Goal: Feedback & Contribution: Contribute content

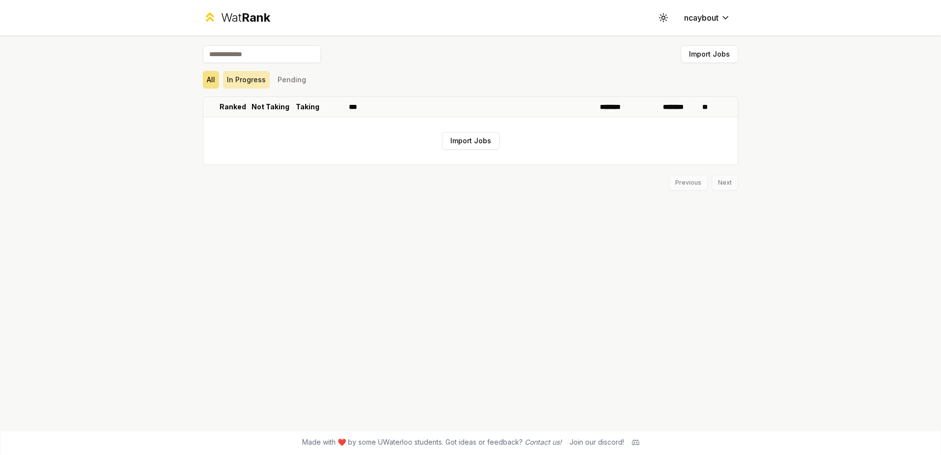
click at [252, 80] on button "In Progress" at bounding box center [246, 80] width 47 height 18
click at [300, 74] on button "Pending" at bounding box center [292, 80] width 36 height 18
click at [203, 84] on button "All" at bounding box center [211, 80] width 16 height 18
click at [462, 140] on button "Import Jobs" at bounding box center [471, 141] width 58 height 18
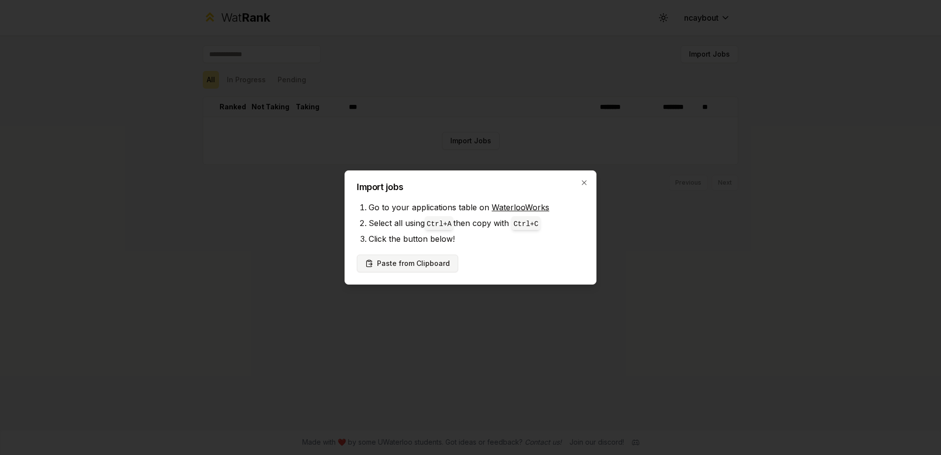
click at [411, 262] on button "Paste from Clipboard" at bounding box center [407, 263] width 101 height 18
click at [402, 264] on button "Paste from Clipboard" at bounding box center [407, 263] width 101 height 18
click at [426, 261] on button "Paste from Clipboard" at bounding box center [407, 263] width 101 height 18
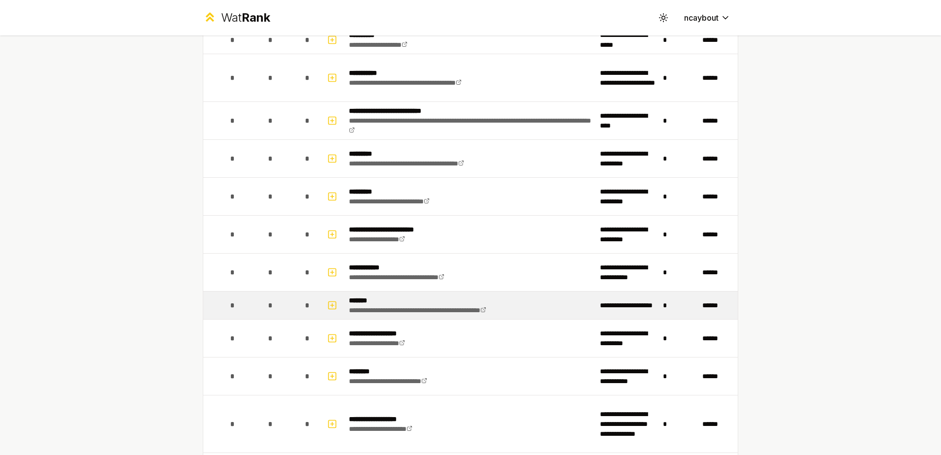
scroll to position [148, 0]
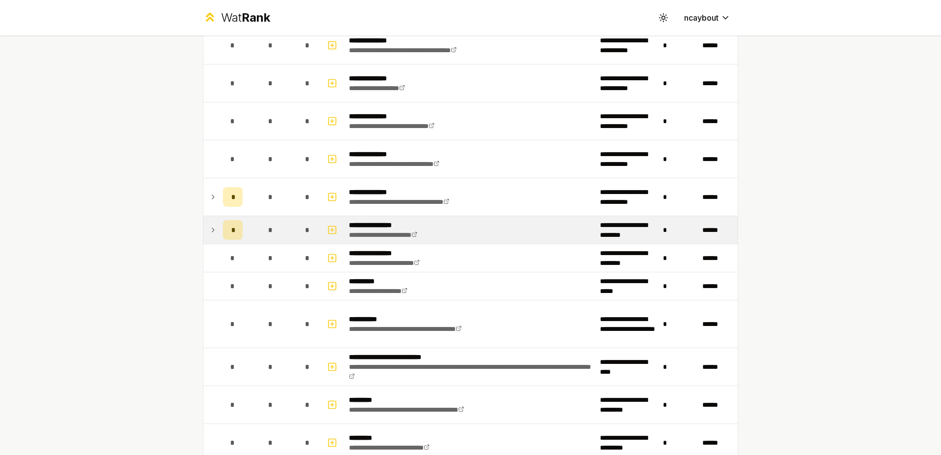
click at [209, 228] on icon at bounding box center [213, 230] width 8 height 12
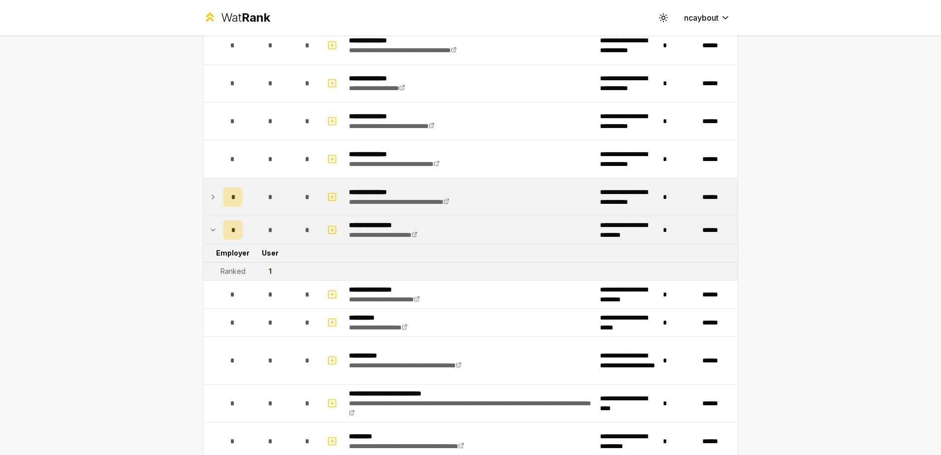
click at [205, 200] on td at bounding box center [211, 196] width 16 height 37
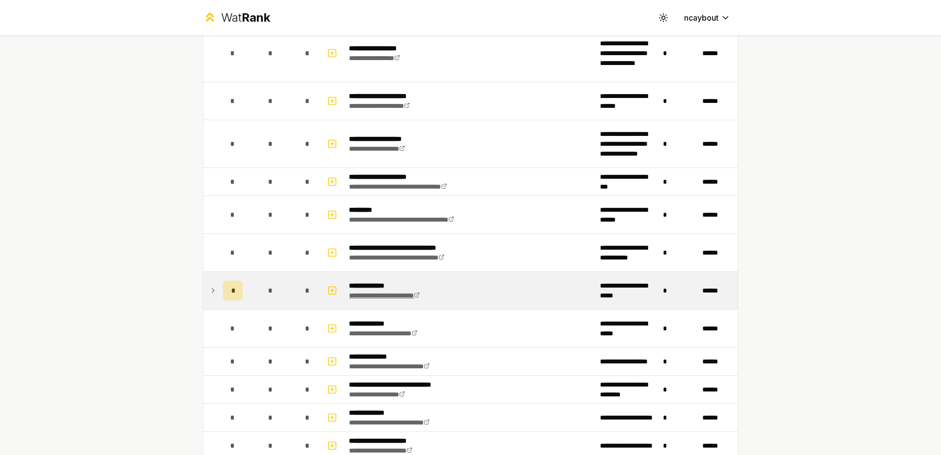
scroll to position [935, 0]
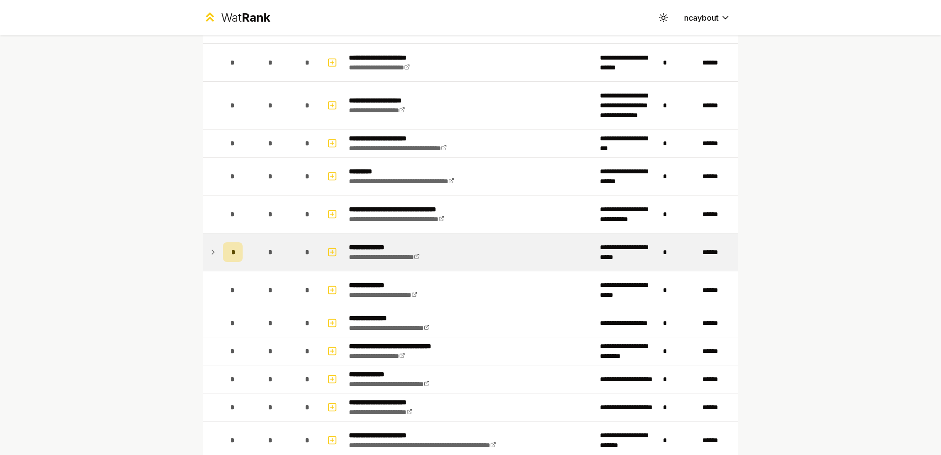
click at [211, 259] on td at bounding box center [211, 251] width 16 height 37
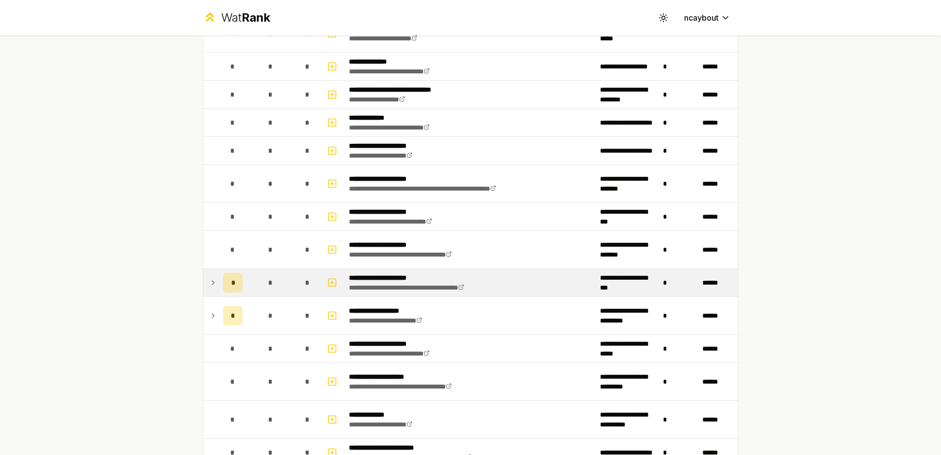
scroll to position [1230, 0]
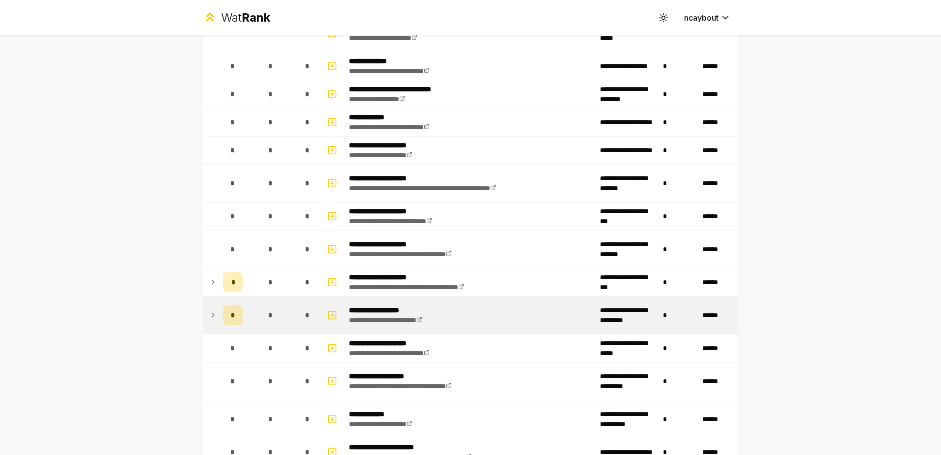
click at [209, 315] on icon at bounding box center [213, 315] width 8 height 12
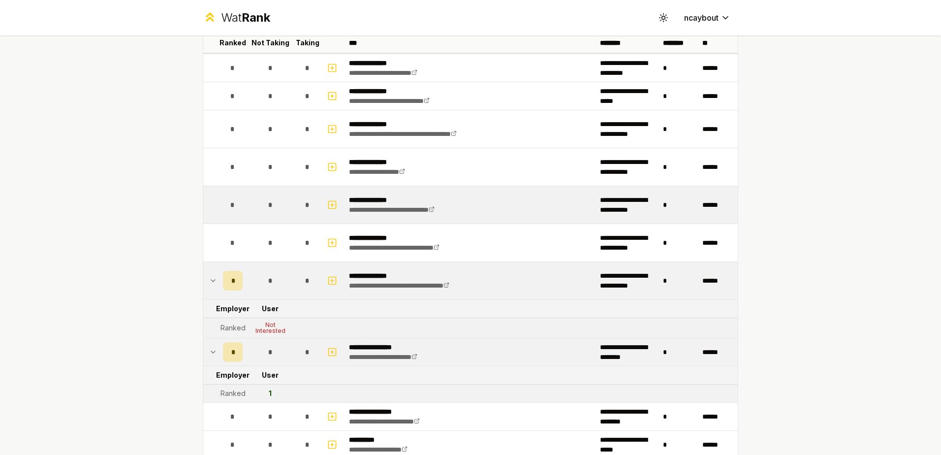
scroll to position [0, 0]
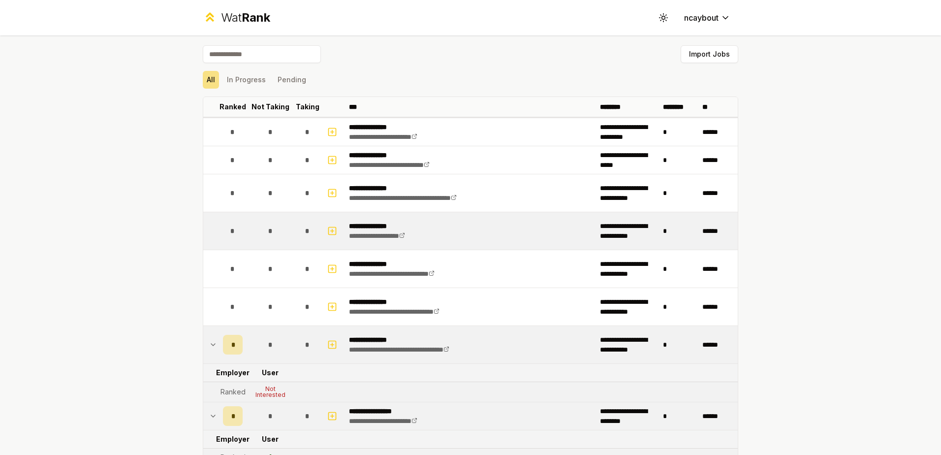
drag, startPoint x: 442, startPoint y: 241, endPoint x: 437, endPoint y: 230, distance: 11.7
click at [437, 230] on td "**********" at bounding box center [470, 230] width 251 height 37
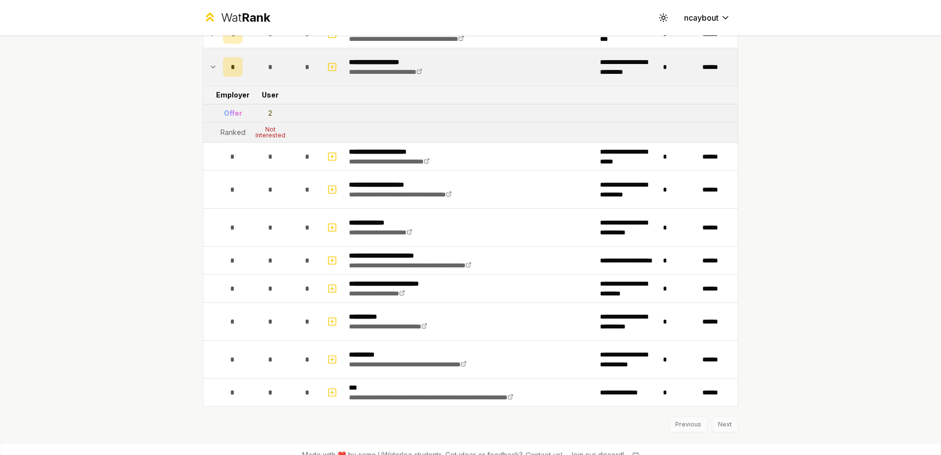
scroll to position [1491, 0]
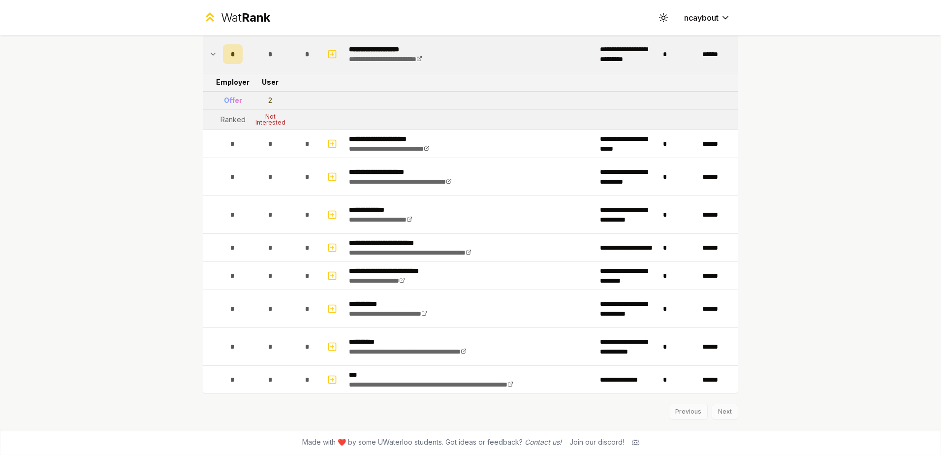
click at [718, 411] on div "Previous Next" at bounding box center [470, 407] width 535 height 26
click at [721, 412] on div "Previous Next" at bounding box center [470, 407] width 535 height 26
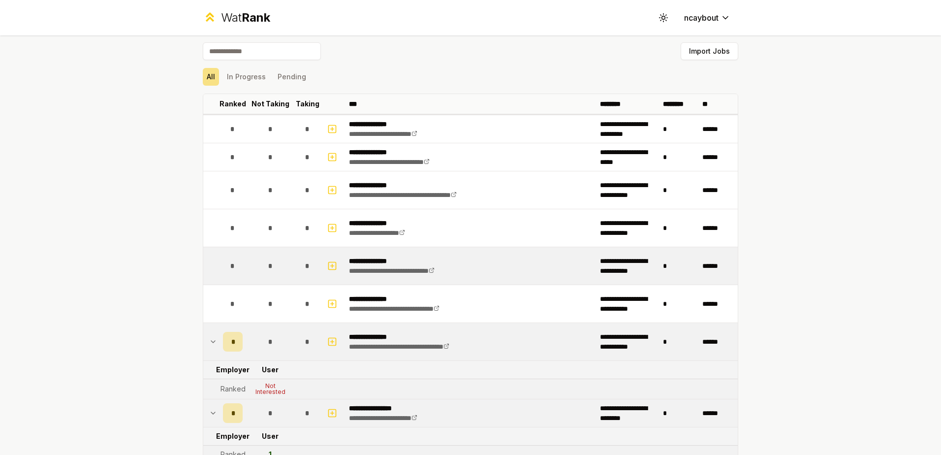
scroll to position [0, 0]
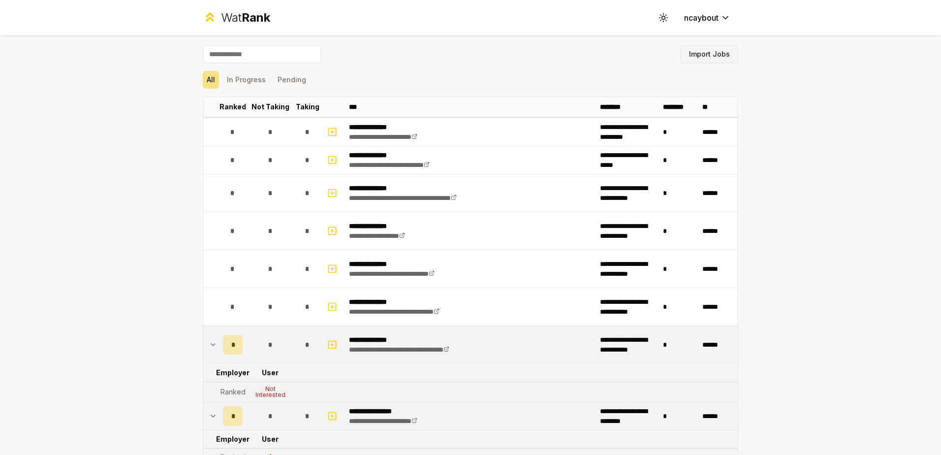
click at [710, 56] on button "Import Jobs" at bounding box center [710, 54] width 58 height 18
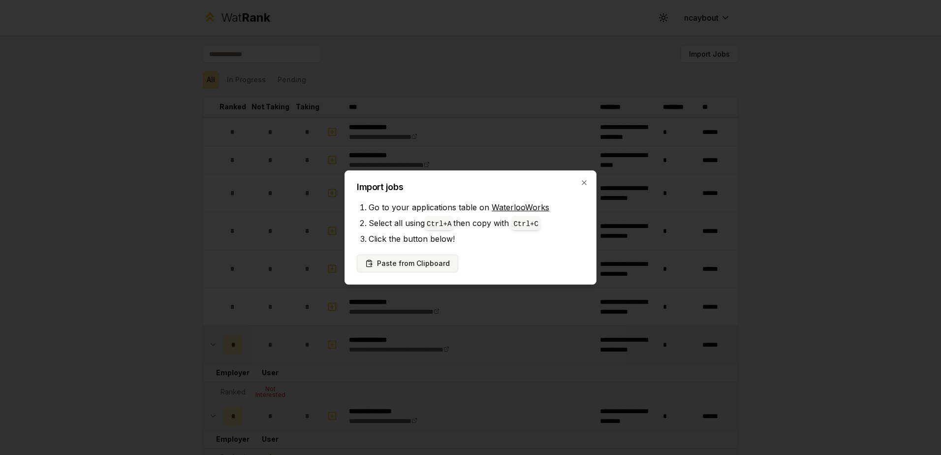
click at [421, 263] on button "Paste from Clipboard" at bounding box center [407, 263] width 101 height 18
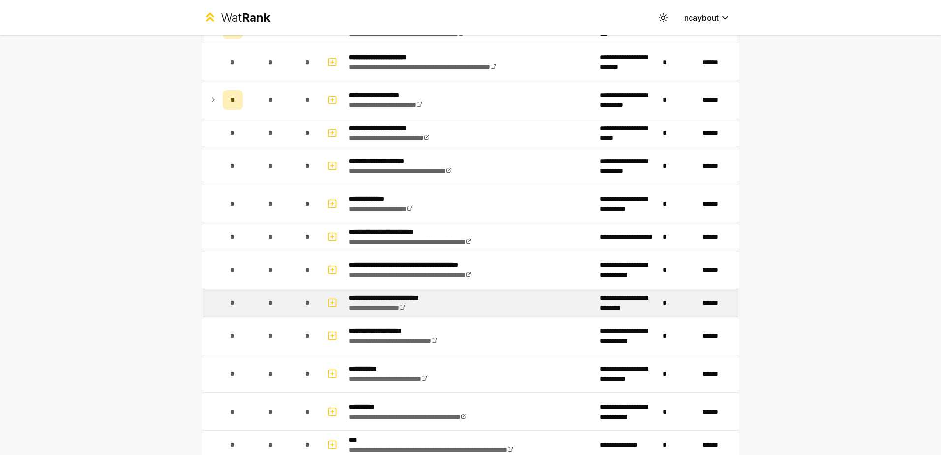
scroll to position [1718, 0]
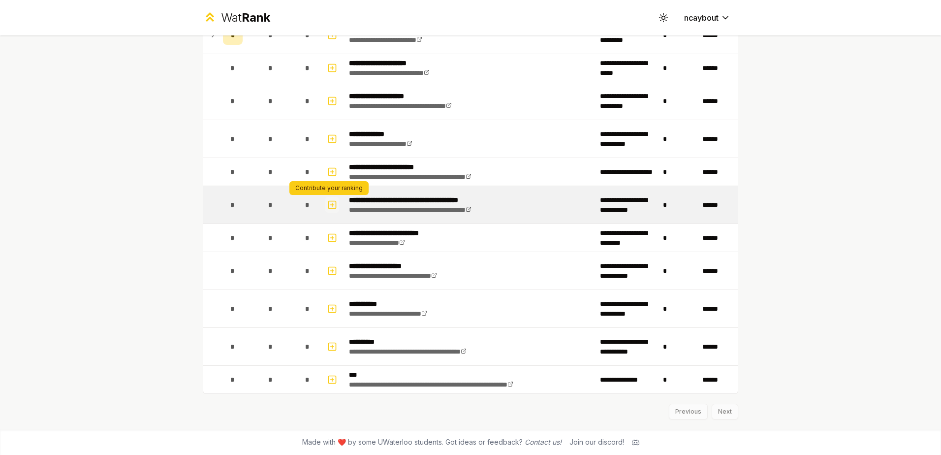
click at [327, 207] on icon "button" at bounding box center [332, 205] width 10 height 12
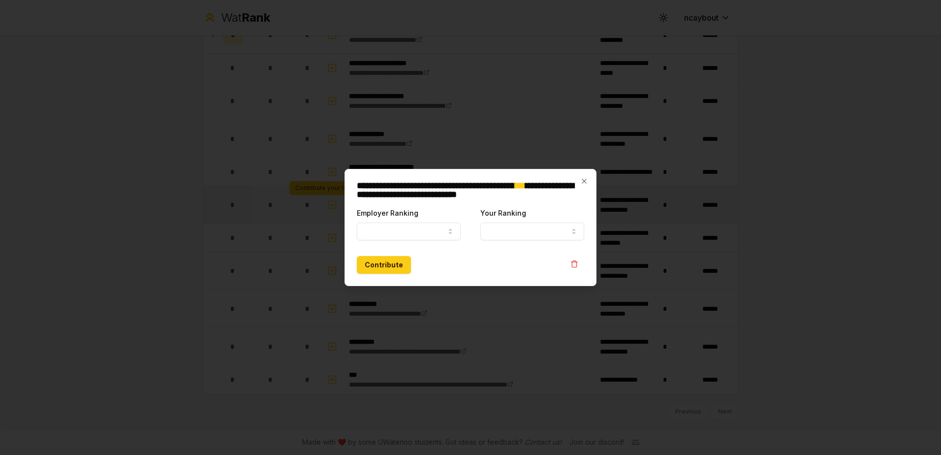
select select
click at [440, 233] on button "Employer Ranking" at bounding box center [409, 231] width 104 height 18
select select "*****"
click at [532, 232] on button "Your Ranking" at bounding box center [532, 231] width 104 height 18
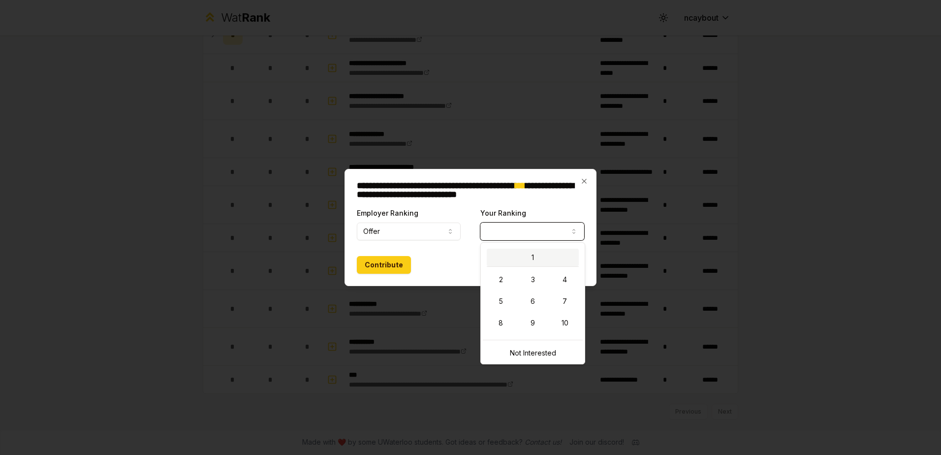
select select "*"
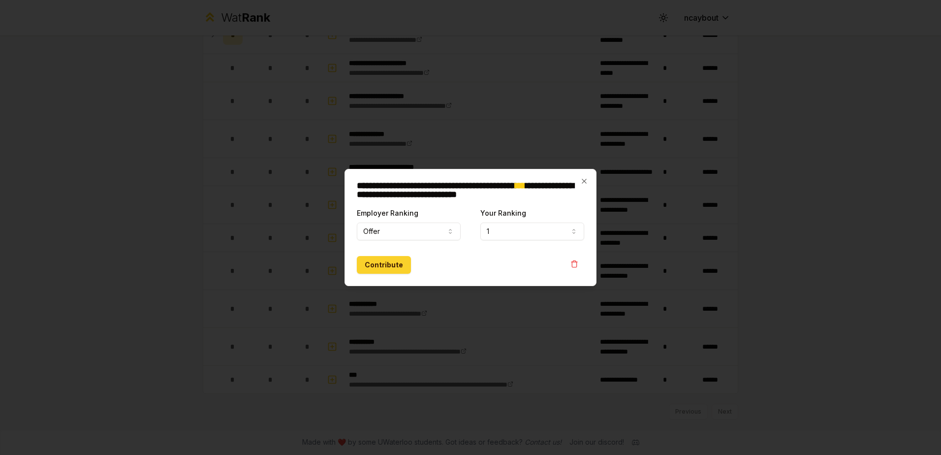
click at [373, 273] on button "Contribute" at bounding box center [384, 265] width 54 height 18
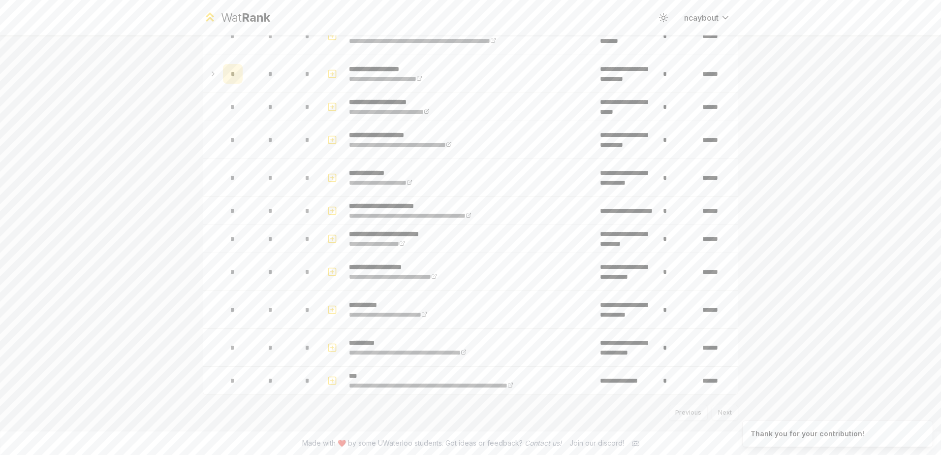
scroll to position [0, 0]
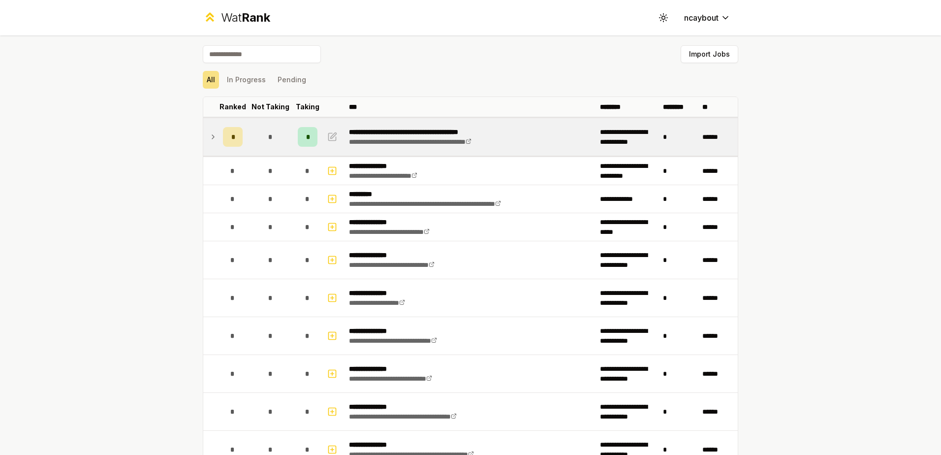
click at [596, 139] on td "**********" at bounding box center [627, 136] width 63 height 37
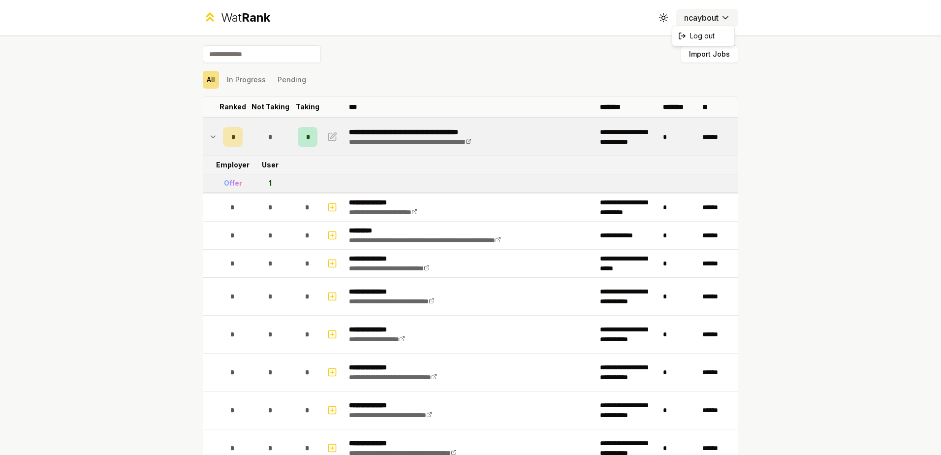
click at [710, 21] on html "**********" at bounding box center [470, 227] width 941 height 455
click at [216, 137] on html "**********" at bounding box center [470, 227] width 941 height 455
click at [219, 134] on td "*" at bounding box center [233, 136] width 28 height 37
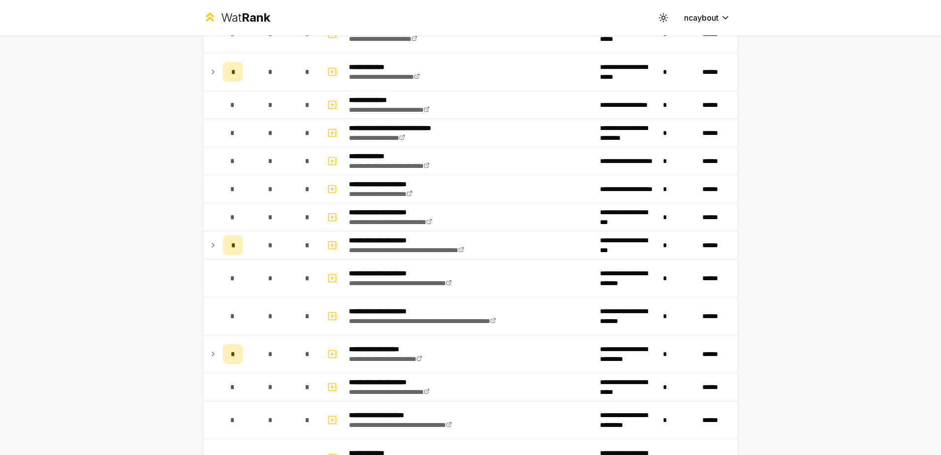
scroll to position [1526, 0]
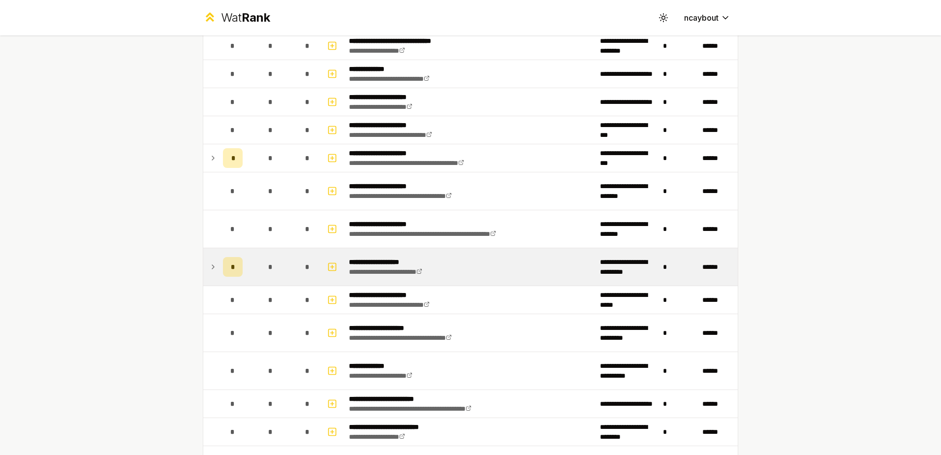
click at [223, 270] on div "*" at bounding box center [233, 267] width 20 height 20
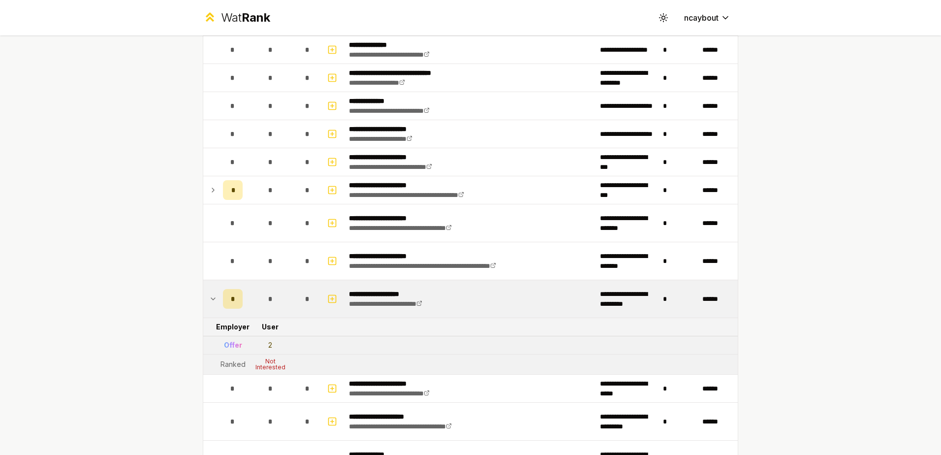
scroll to position [1476, 0]
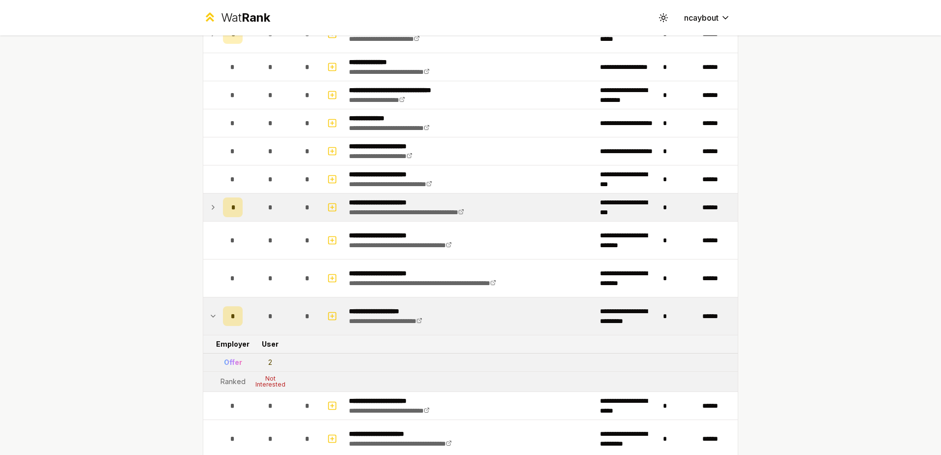
click at [219, 206] on td "*" at bounding box center [233, 207] width 28 height 28
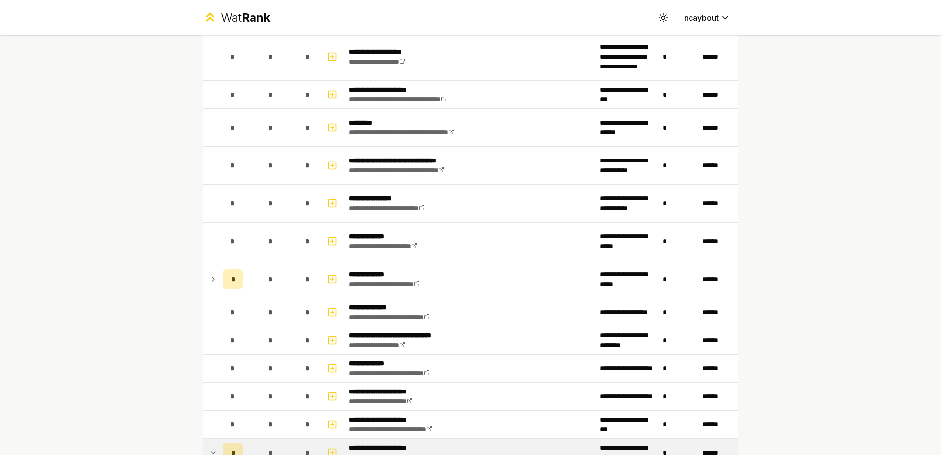
scroll to position [1230, 0]
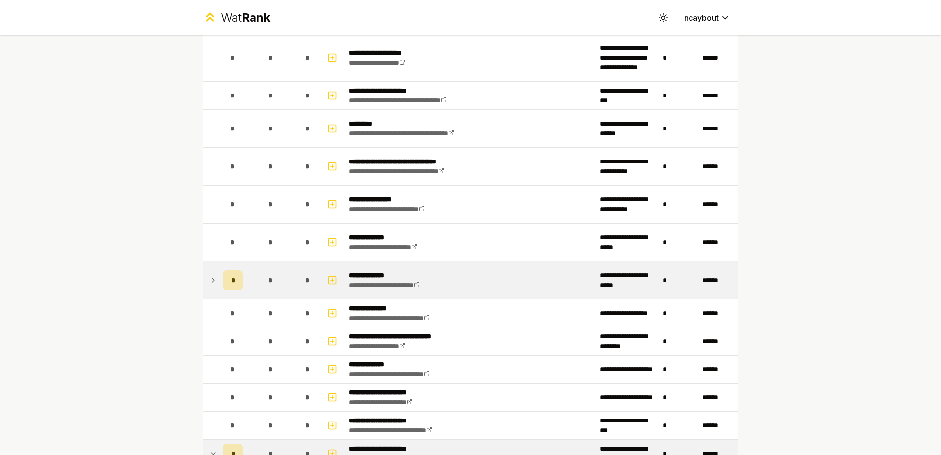
click at [213, 291] on td at bounding box center [211, 279] width 16 height 37
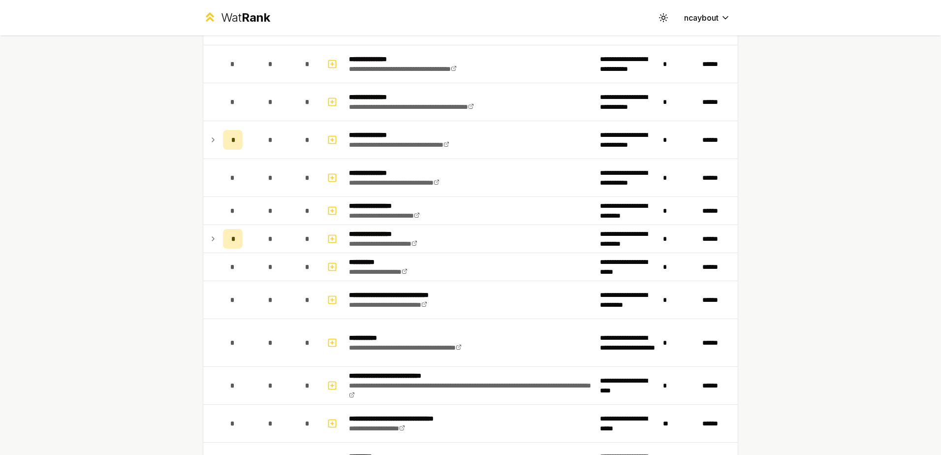
scroll to position [344, 0]
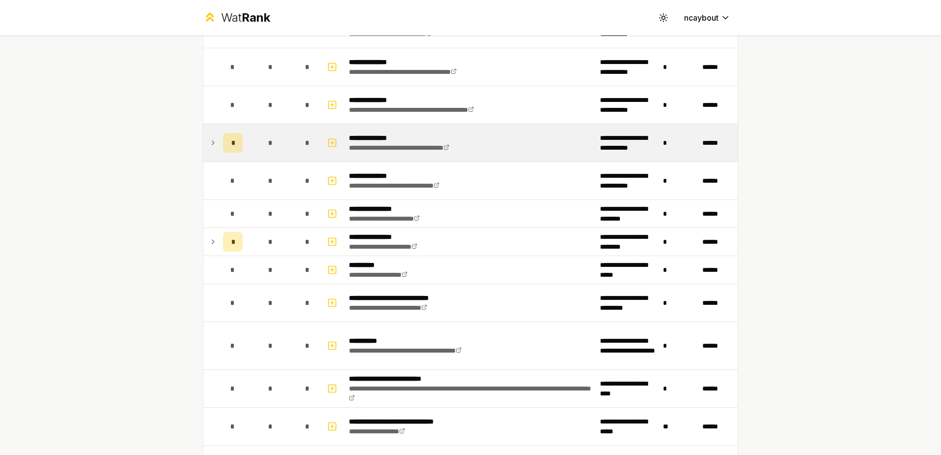
click at [209, 140] on icon at bounding box center [213, 143] width 8 height 12
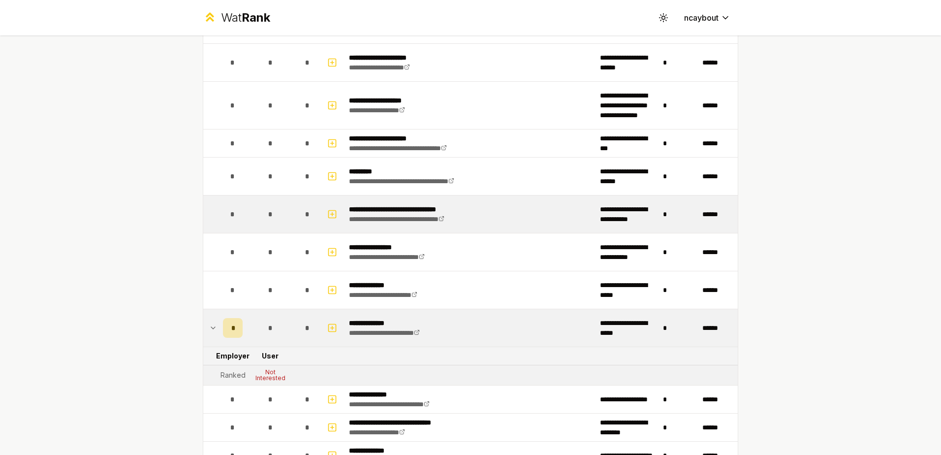
scroll to position [1226, 0]
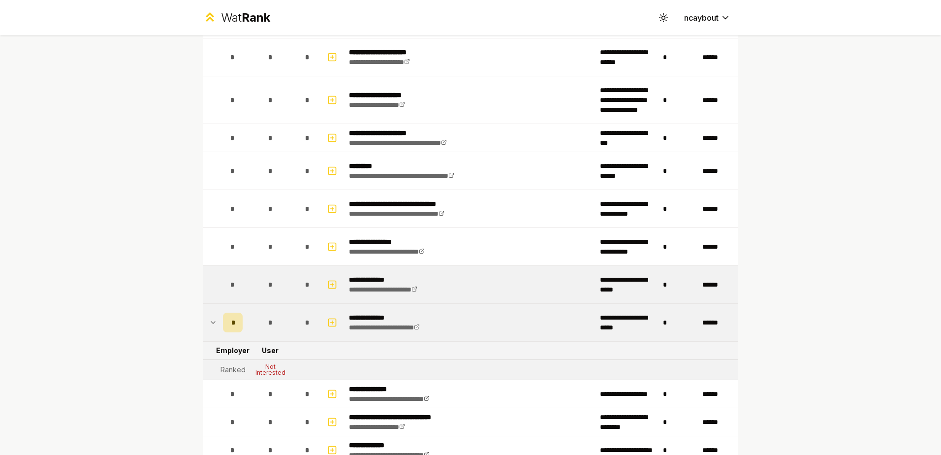
click at [424, 283] on p "**********" at bounding box center [394, 280] width 90 height 10
